Goal: Information Seeking & Learning: Learn about a topic

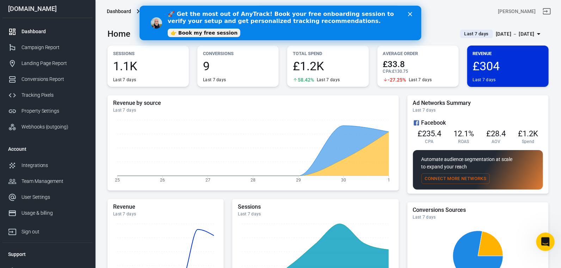
click at [542, 245] on div "Open Intercom Messenger" at bounding box center [544, 240] width 23 height 23
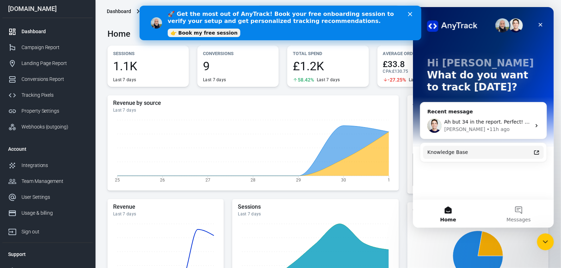
click at [470, 154] on div "Knowledge Base" at bounding box center [479, 151] width 104 height 7
click at [523, 212] on button "Messages" at bounding box center [519, 213] width 71 height 28
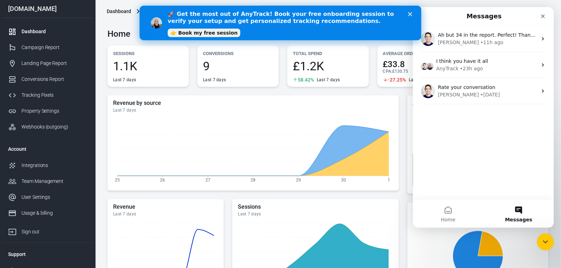
click at [409, 12] on polygon "Close" at bounding box center [410, 14] width 4 height 4
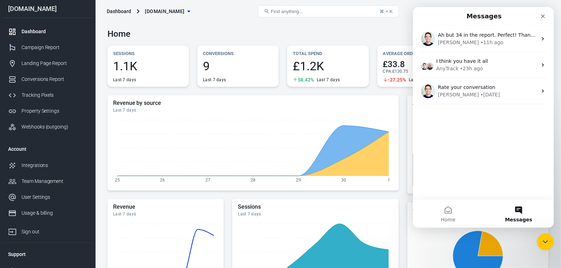
click at [522, 212] on button "Messages" at bounding box center [519, 213] width 71 height 28
click at [542, 18] on icon "Close" at bounding box center [543, 16] width 6 height 6
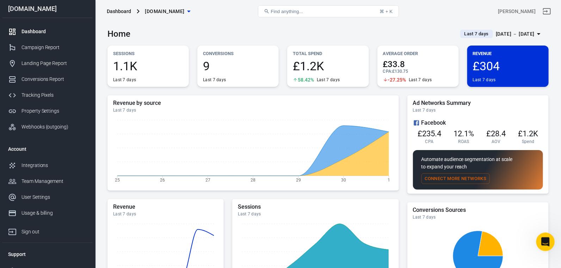
click at [543, 240] on icon "Open Intercom Messenger" at bounding box center [545, 241] width 12 height 12
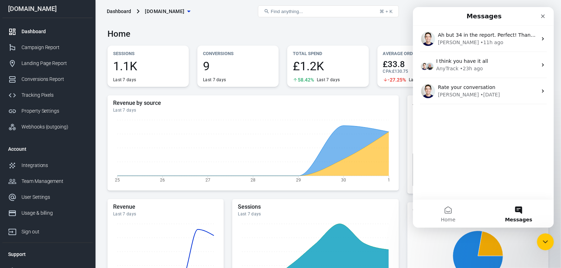
click at [523, 209] on button "Messages" at bounding box center [519, 213] width 71 height 28
